Goal: Find specific page/section

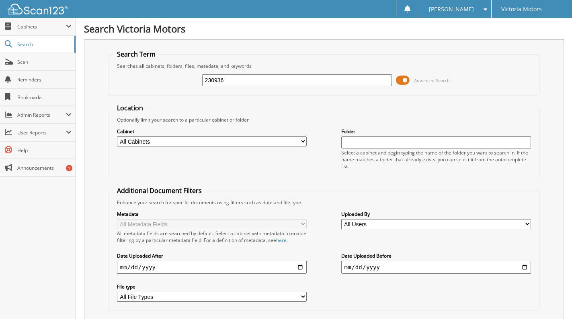
type input "230936"
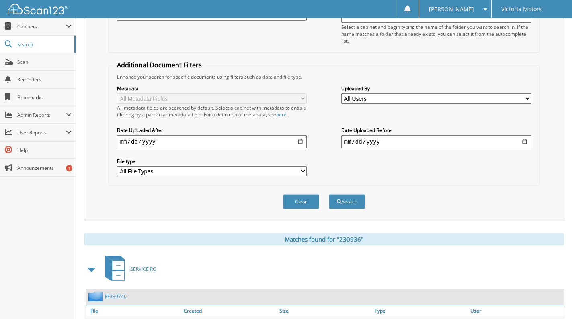
scroll to position [311, 0]
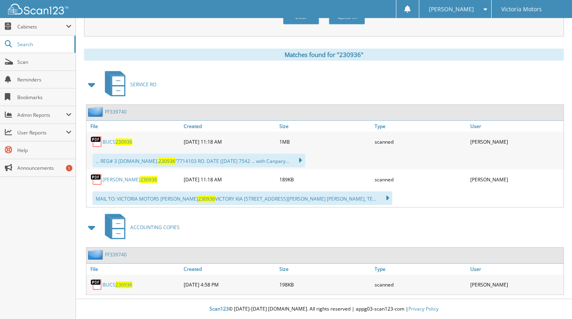
click at [127, 141] on span "230936" at bounding box center [123, 142] width 17 height 7
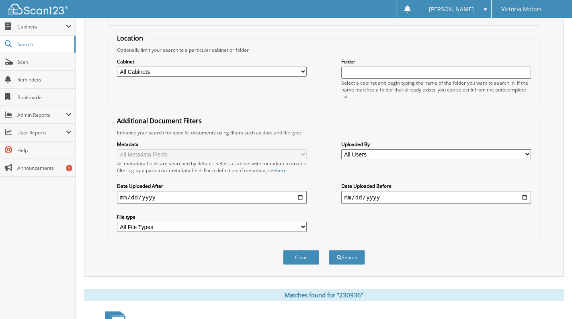
scroll to position [0, 0]
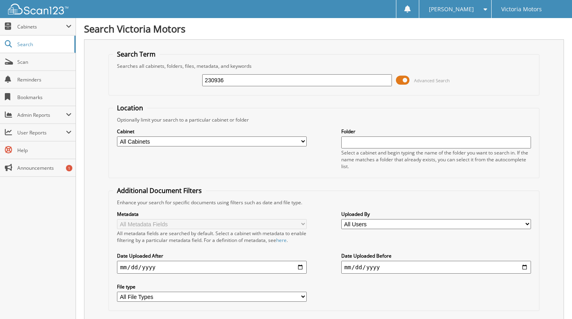
click at [221, 83] on input "230936" at bounding box center [297, 80] width 190 height 12
type input "230906"
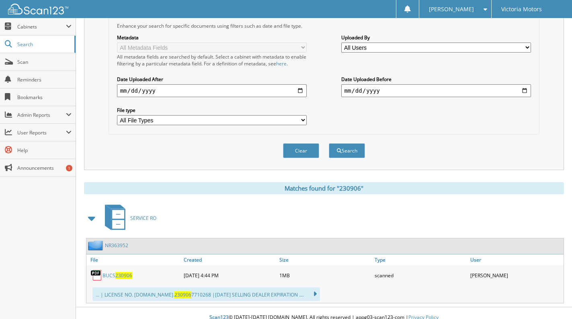
scroll to position [186, 0]
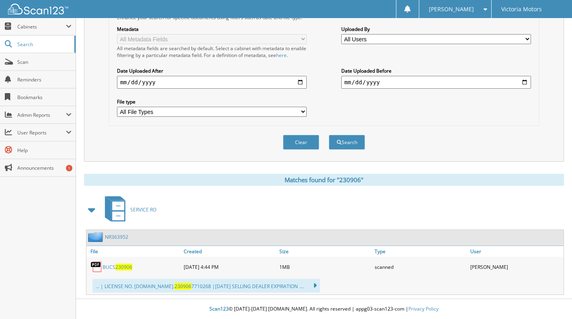
click at [108, 268] on link "BUCS 230906" at bounding box center [117, 267] width 30 height 7
